Goal: Task Accomplishment & Management: Manage account settings

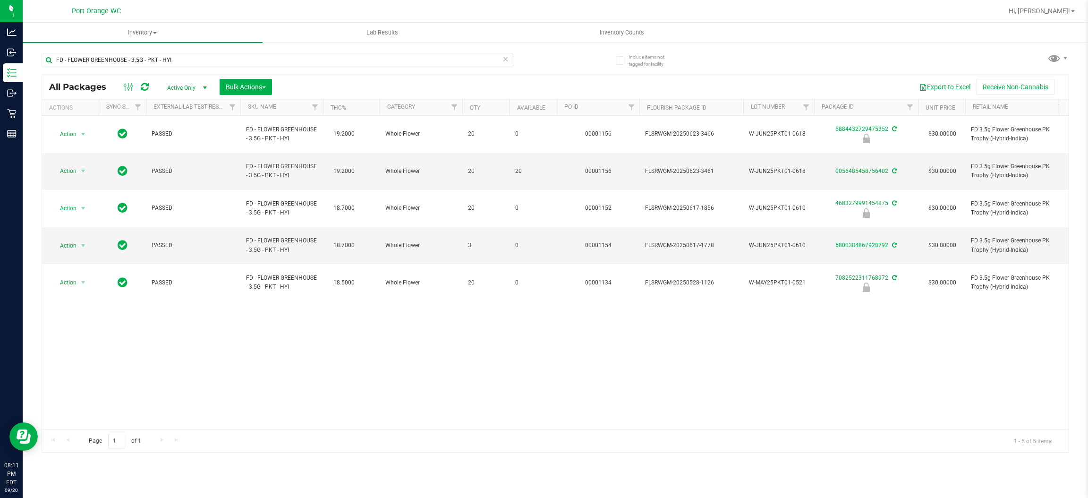
scroll to position [0, 611]
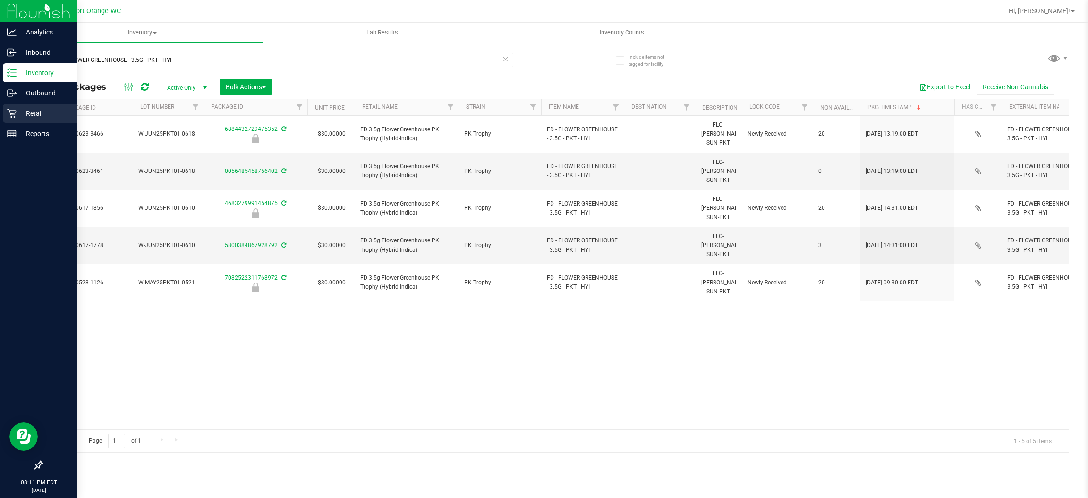
click at [40, 112] on p "Retail" at bounding box center [45, 113] width 57 height 11
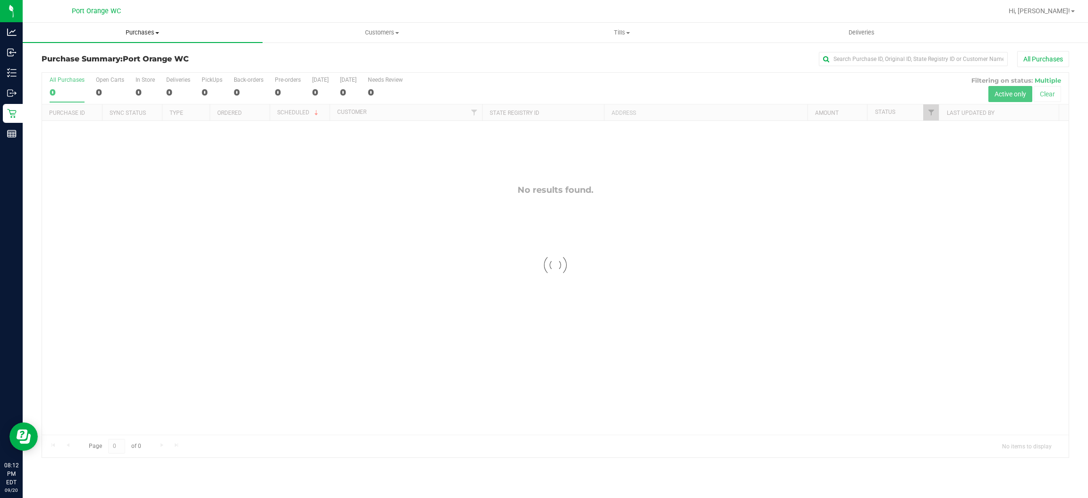
click at [137, 33] on span "Purchases" at bounding box center [143, 32] width 240 height 9
click at [58, 69] on span "Fulfillment" at bounding box center [52, 68] width 59 height 8
click at [186, 268] on div "No results found." at bounding box center [555, 309] width 1027 height 377
click at [152, 28] on span "Purchases" at bounding box center [143, 32] width 240 height 9
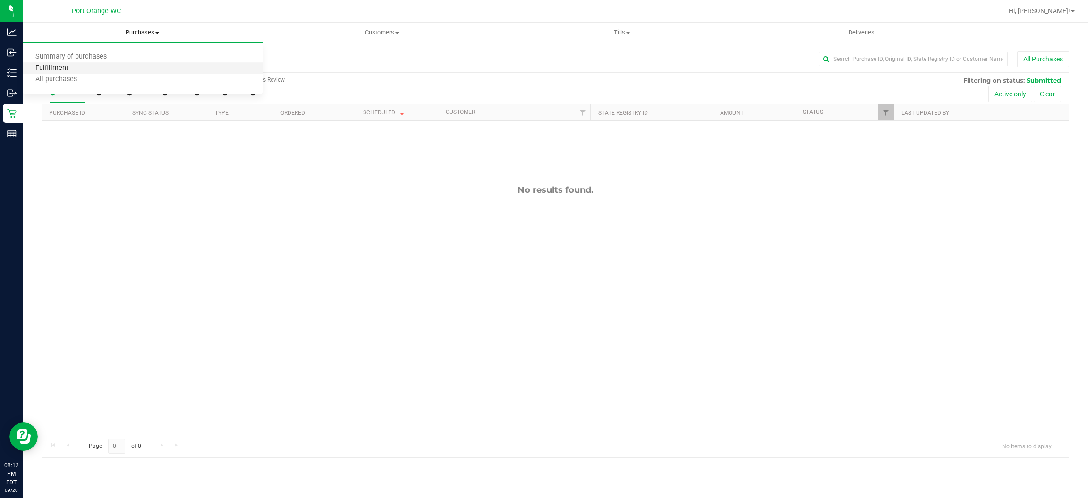
click at [49, 70] on span "Fulfillment" at bounding box center [52, 68] width 59 height 8
click at [153, 28] on span "Purchases" at bounding box center [143, 32] width 240 height 9
click at [69, 53] on span "Summary of purchases" at bounding box center [71, 57] width 97 height 8
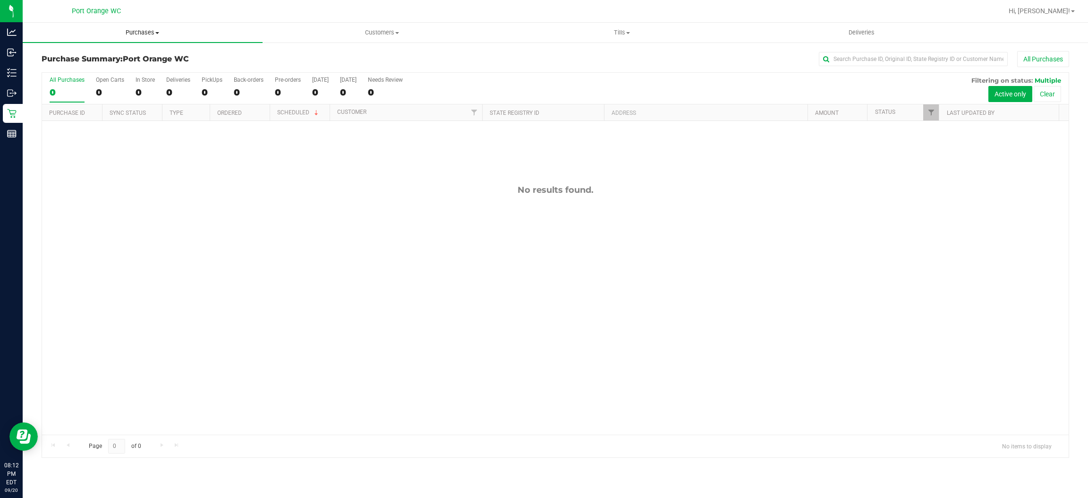
click at [139, 33] on span "Purchases" at bounding box center [143, 32] width 240 height 9
click at [47, 70] on span "Fulfillment" at bounding box center [52, 68] width 59 height 8
click at [613, 26] on uib-tab-heading "Tills Manage tills Reconcile e-payments" at bounding box center [621, 32] width 239 height 19
click at [619, 58] on li "Manage tills" at bounding box center [622, 56] width 240 height 11
